Goal: Find specific page/section: Find specific page/section

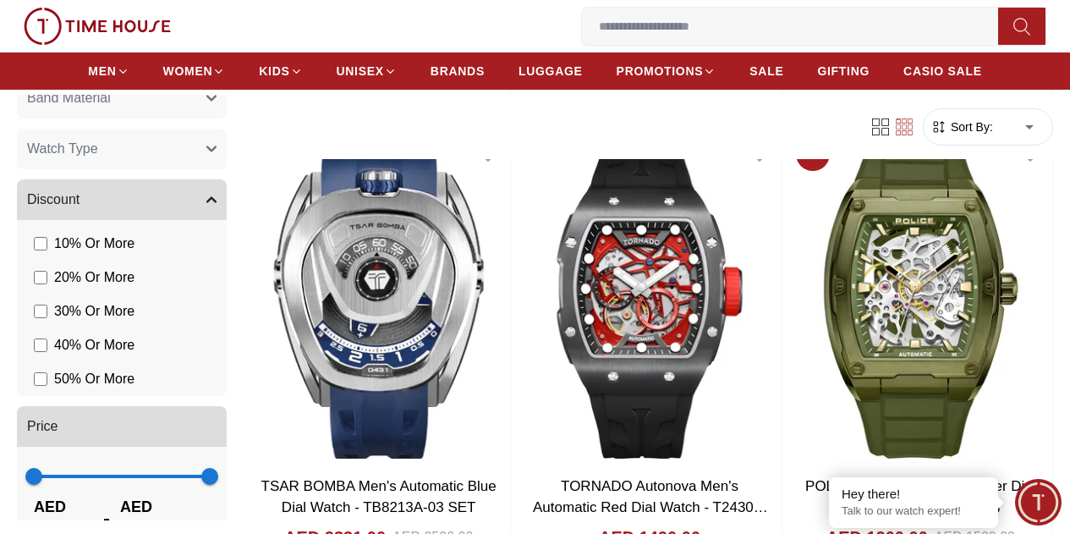
scroll to position [821, 0]
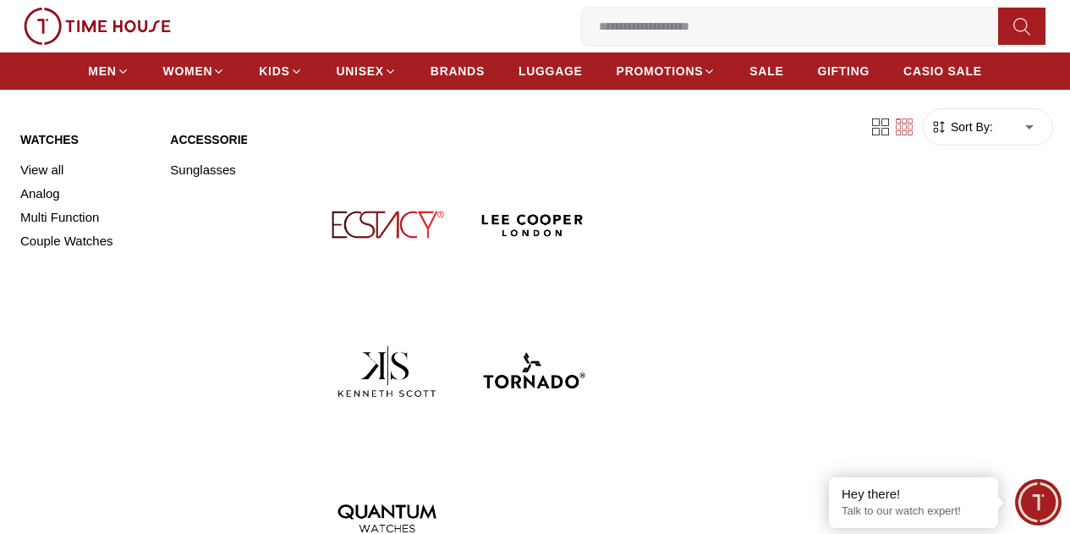
scroll to position [541, 0]
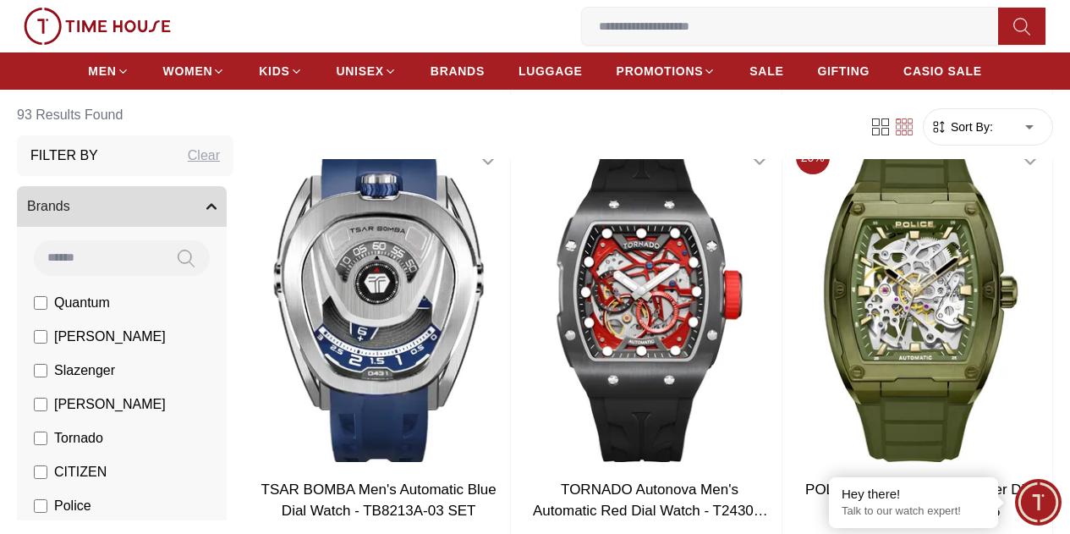
scroll to position [609, 0]
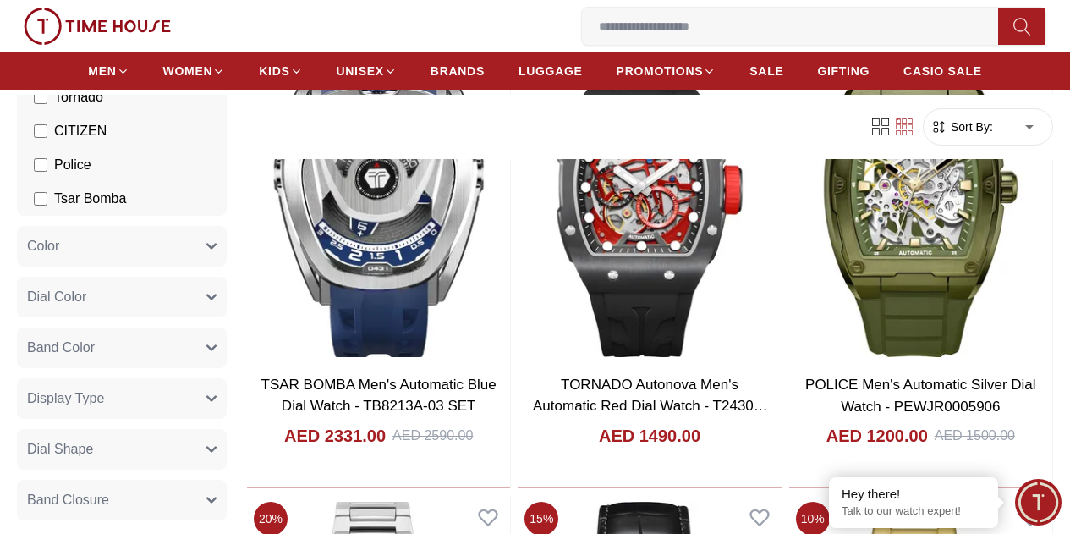
scroll to position [337, 0]
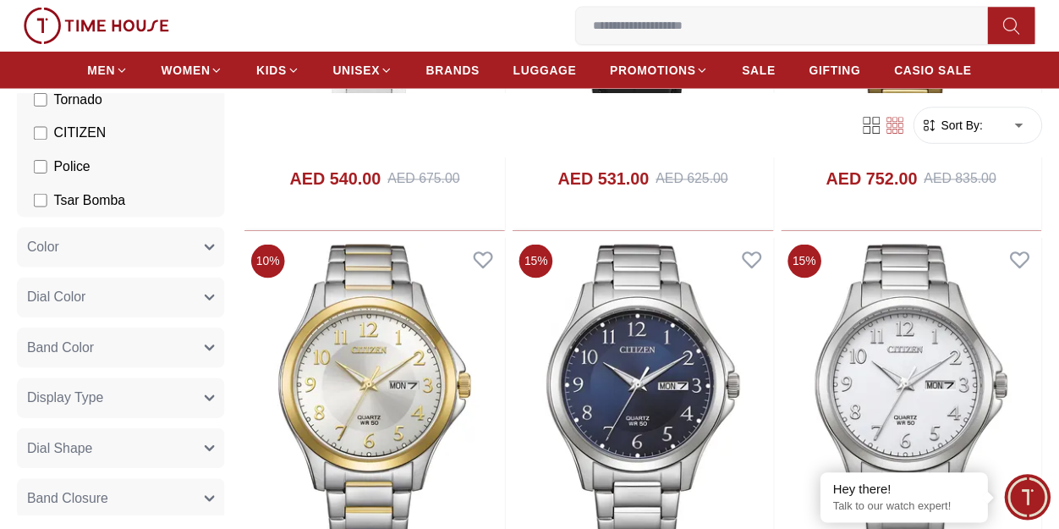
scroll to position [1455, 0]
